Goal: Task Accomplishment & Management: Complete application form

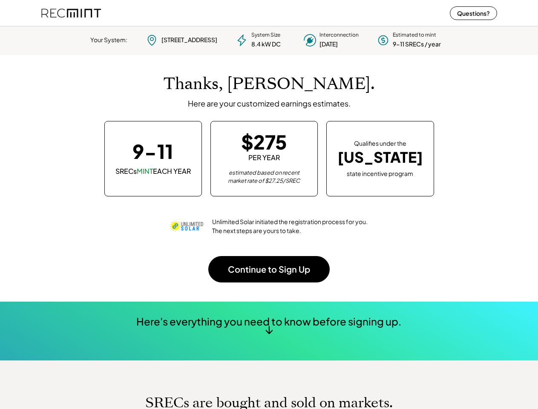
scroll to position [120, 238]
click at [269, 204] on div "Thanks, [PERSON_NAME]. Here are your customized earnings estimates. 9-11 SRECs …" at bounding box center [268, 178] width 455 height 246
click at [269, 216] on div "Unlimited Solar initiated the registration process for you. The next steps are …" at bounding box center [268, 226] width 199 height 34
click at [269, 39] on div "System Size 8.4 kW DC" at bounding box center [265, 39] width 29 height 17
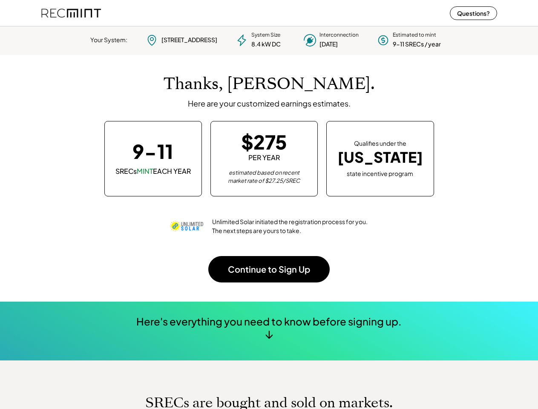
click at [269, 40] on div "8.4 kW DC" at bounding box center [265, 44] width 29 height 9
click at [106, 40] on div "Your System:" at bounding box center [108, 40] width 37 height 9
click at [180, 40] on div "[STREET_ADDRESS]" at bounding box center [189, 40] width 56 height 9
click at [189, 40] on div "[STREET_ADDRESS]" at bounding box center [189, 40] width 56 height 9
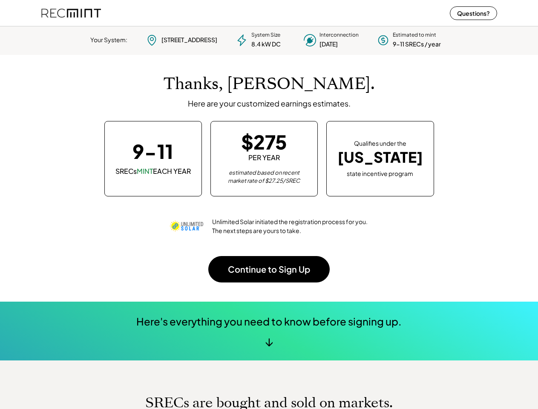
click at [261, 40] on div "8.4 kW DC" at bounding box center [265, 44] width 29 height 9
